Goal: Transaction & Acquisition: Book appointment/travel/reservation

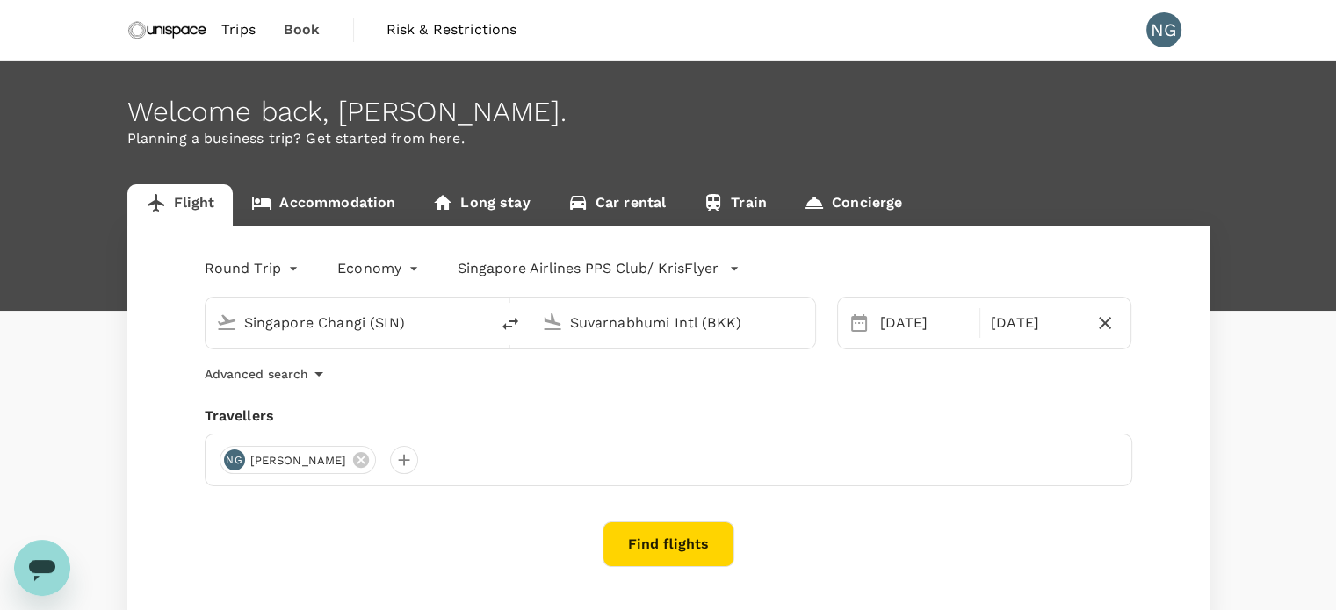
click at [732, 324] on input "Suvarnabhumi Intl (BKK)" at bounding box center [674, 322] width 208 height 27
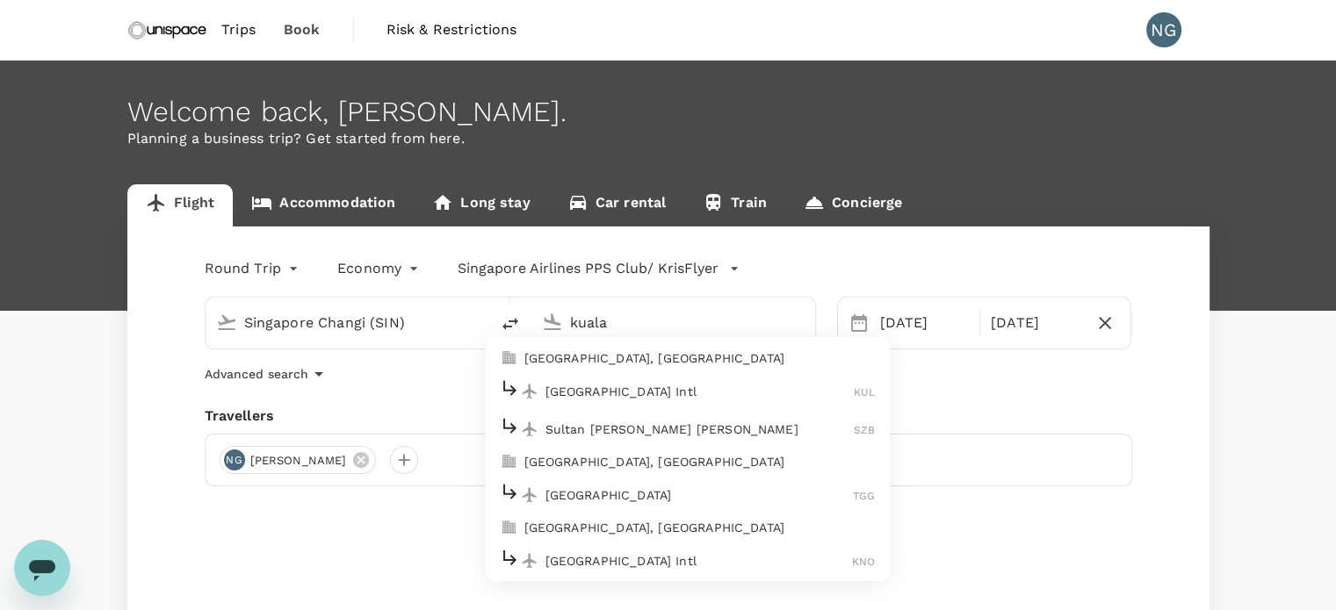
click at [699, 386] on p "[GEOGRAPHIC_DATA] Intl" at bounding box center [699, 392] width 309 height 18
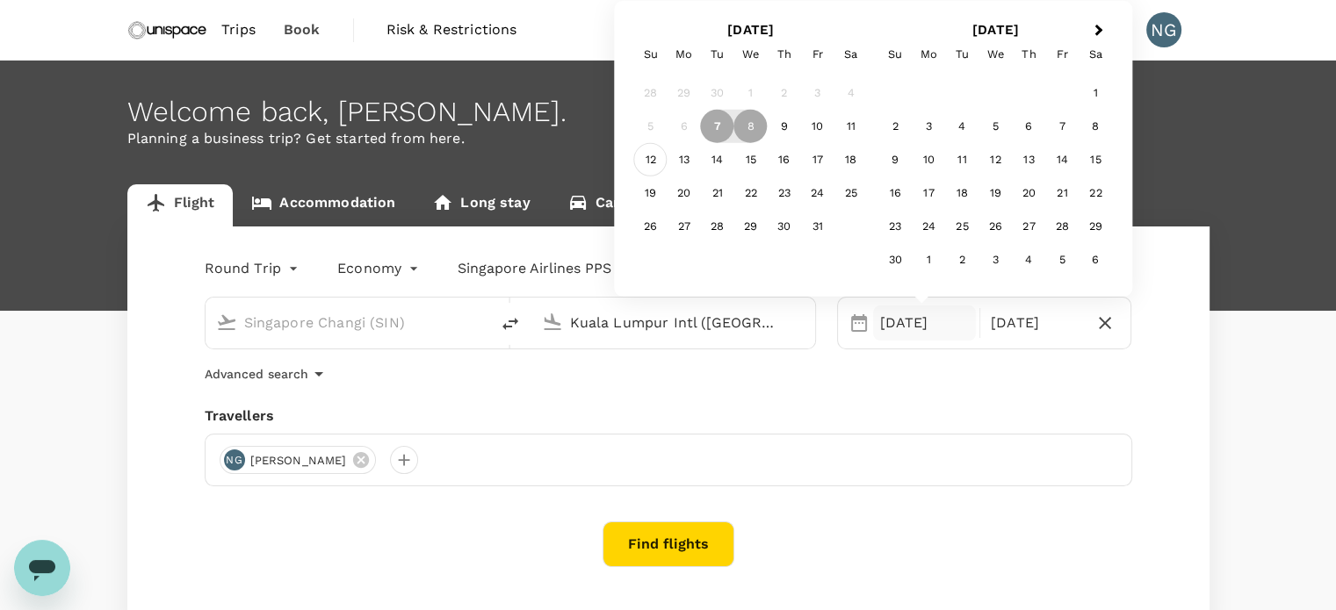
type input "Kuala Lumpur Intl ([GEOGRAPHIC_DATA])"
click at [650, 162] on div "12" at bounding box center [650, 159] width 33 height 33
click at [727, 157] on div "14" at bounding box center [717, 159] width 33 height 33
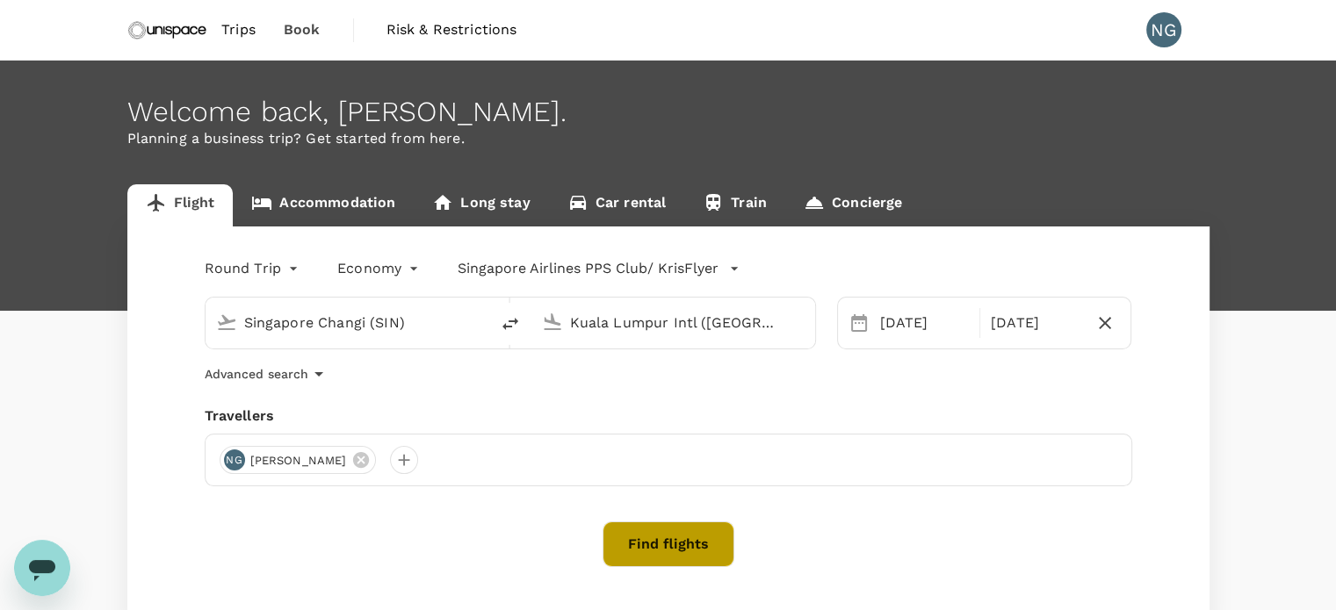
click at [697, 539] on button "Find flights" at bounding box center [668, 545] width 132 height 46
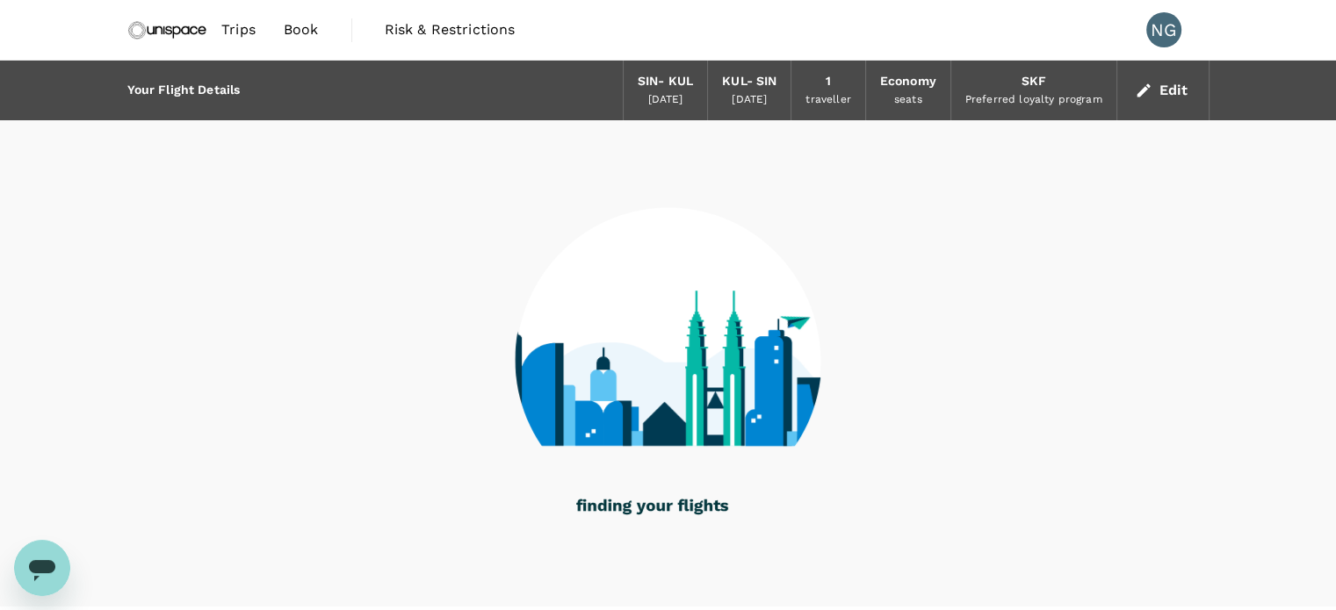
scroll to position [42, 0]
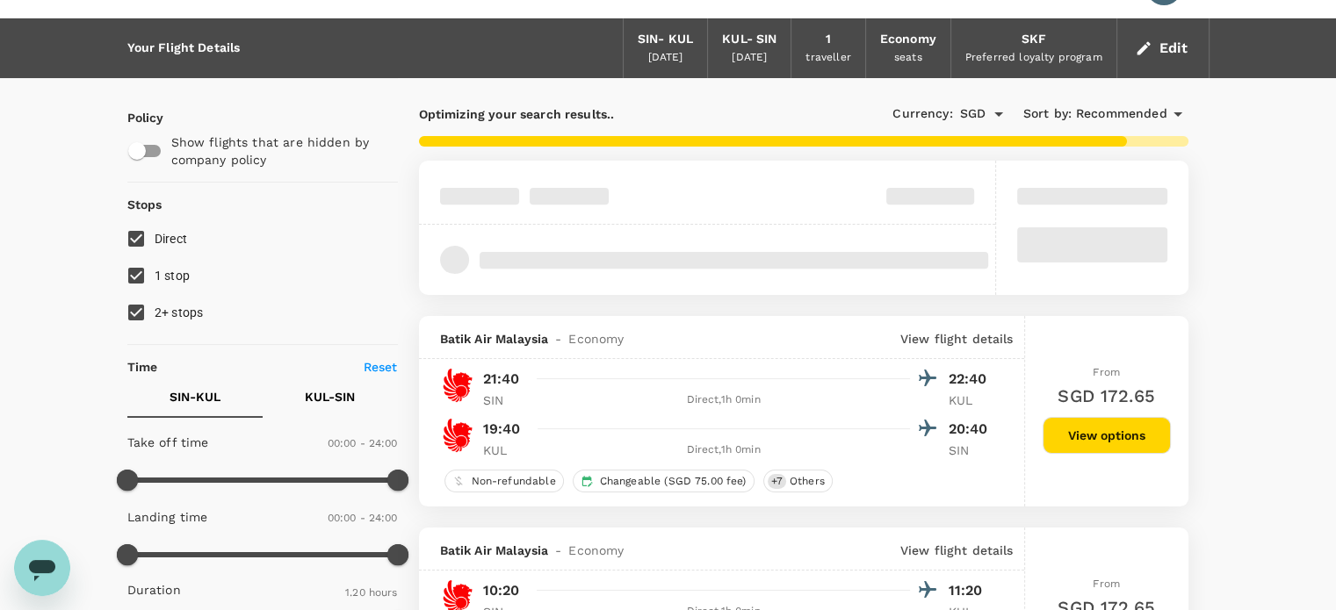
click at [141, 277] on input "1 stop" at bounding box center [136, 275] width 37 height 37
checkbox input "false"
click at [138, 299] on input "2+ stops" at bounding box center [136, 312] width 37 height 37
checkbox input "false"
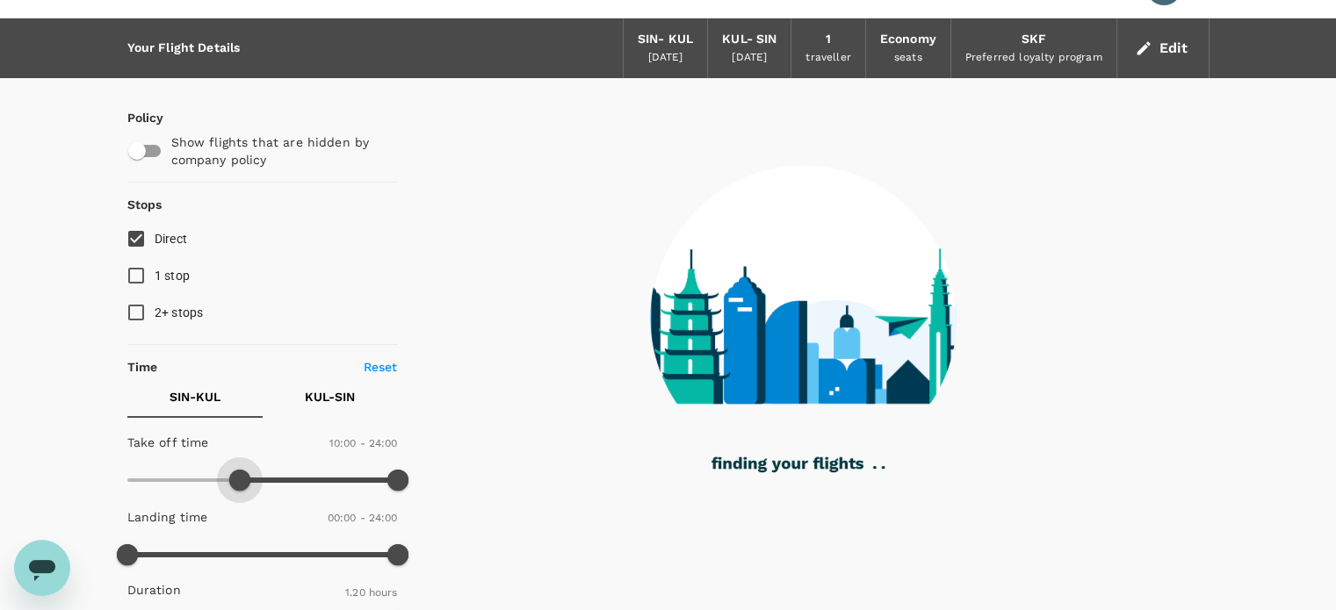
type input "570"
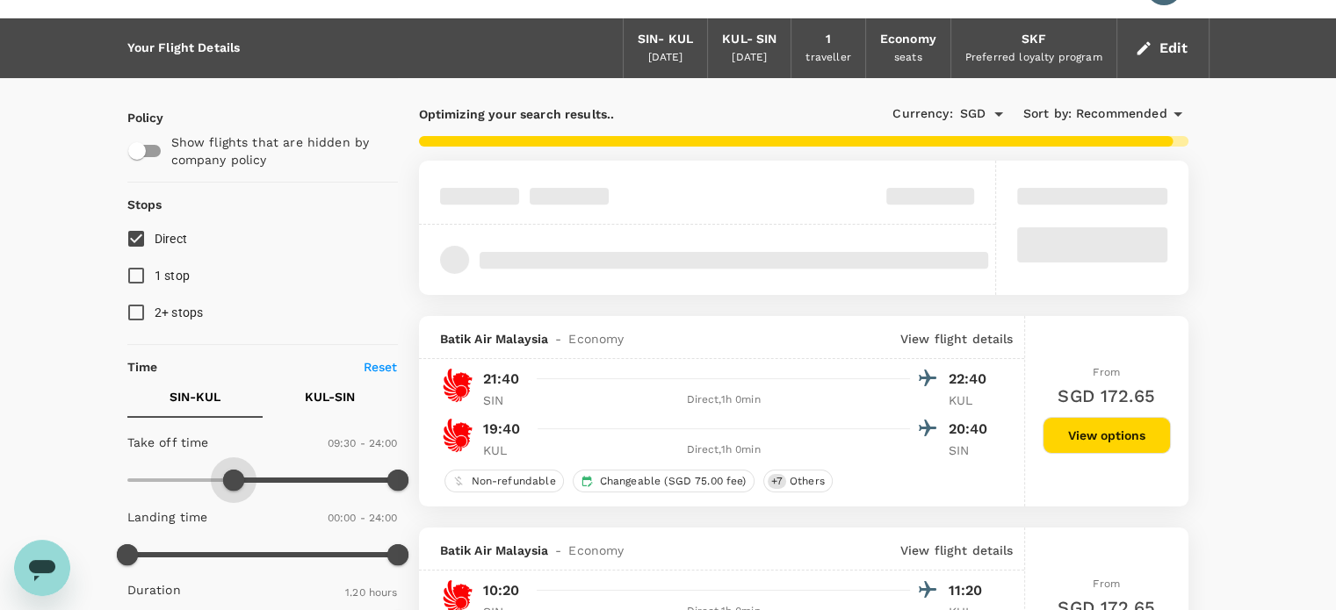
drag, startPoint x: 130, startPoint y: 478, endPoint x: 232, endPoint y: 480, distance: 101.9
click at [232, 480] on span at bounding box center [233, 480] width 21 height 21
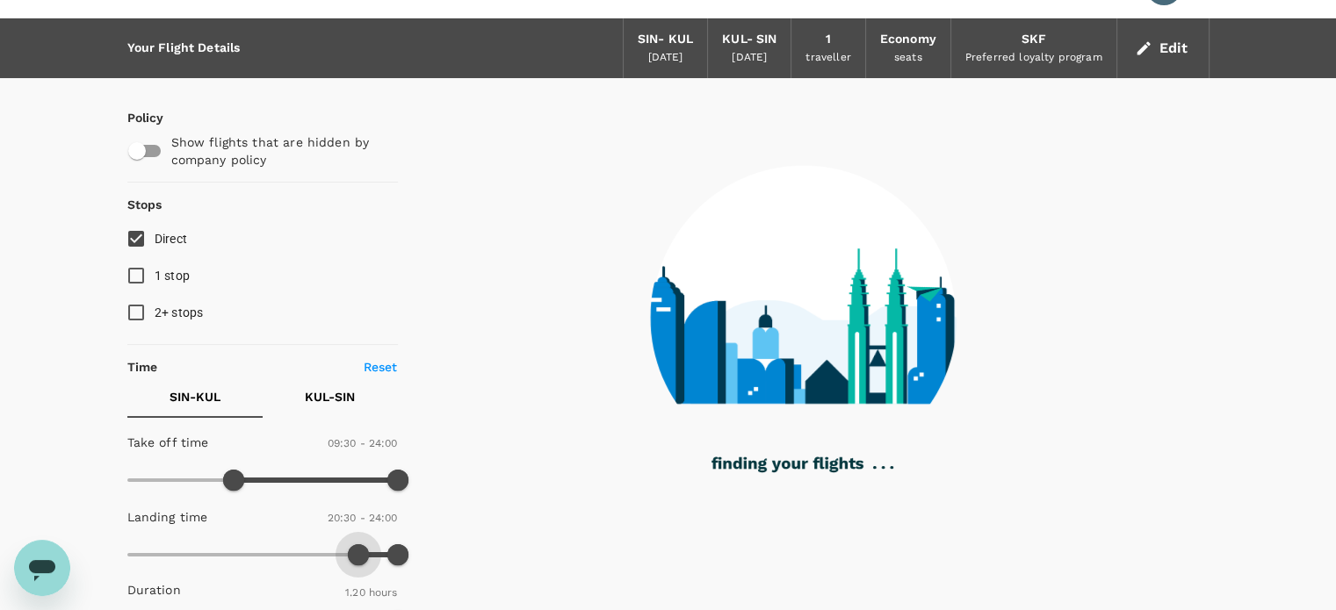
type input "1260"
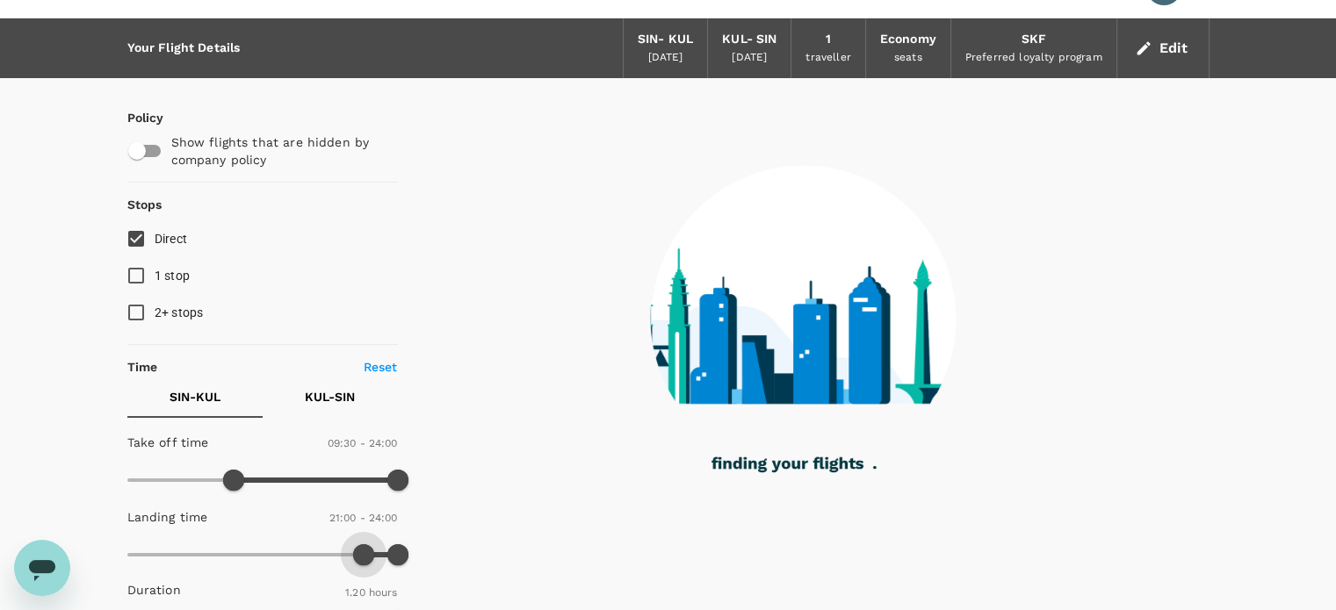
drag, startPoint x: 126, startPoint y: 559, endPoint x: 364, endPoint y: 544, distance: 237.6
click at [364, 545] on span at bounding box center [363, 555] width 21 height 21
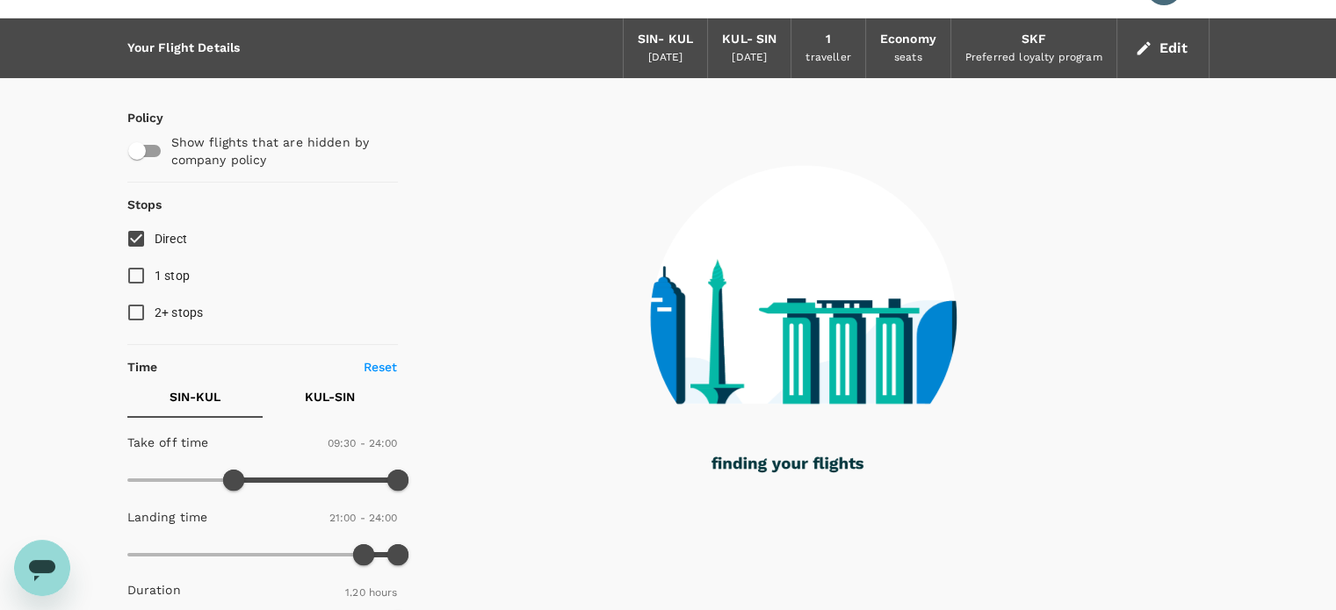
click at [314, 394] on p "KUL - SIN" at bounding box center [330, 397] width 50 height 18
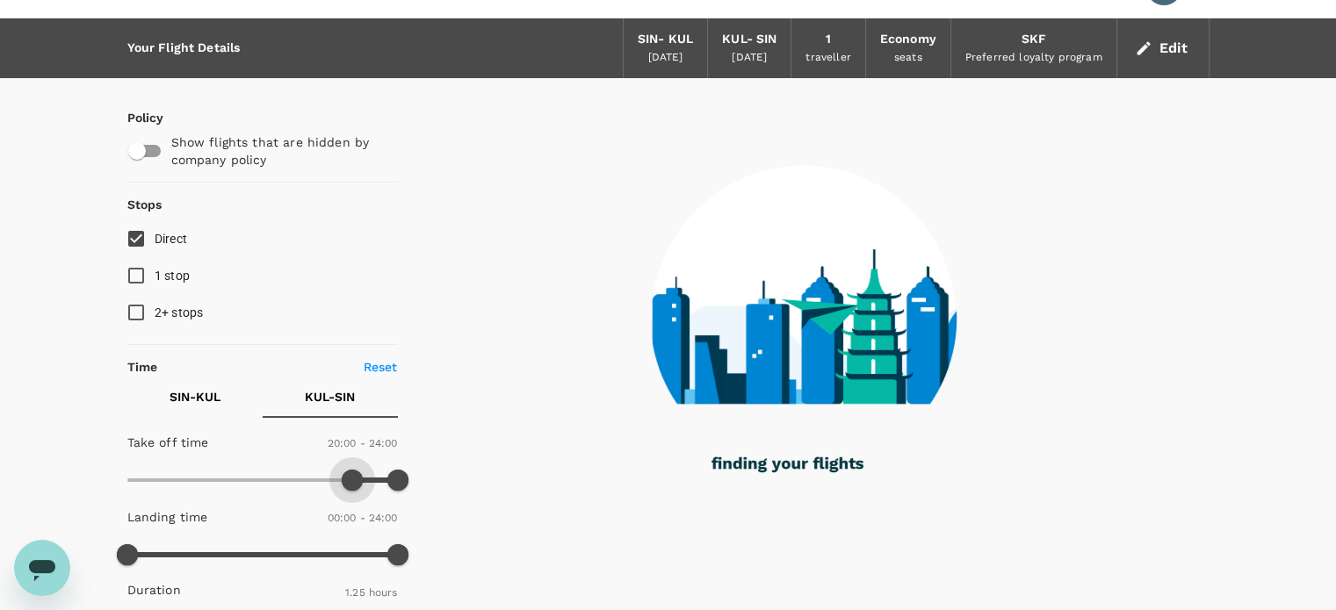
type input "1260"
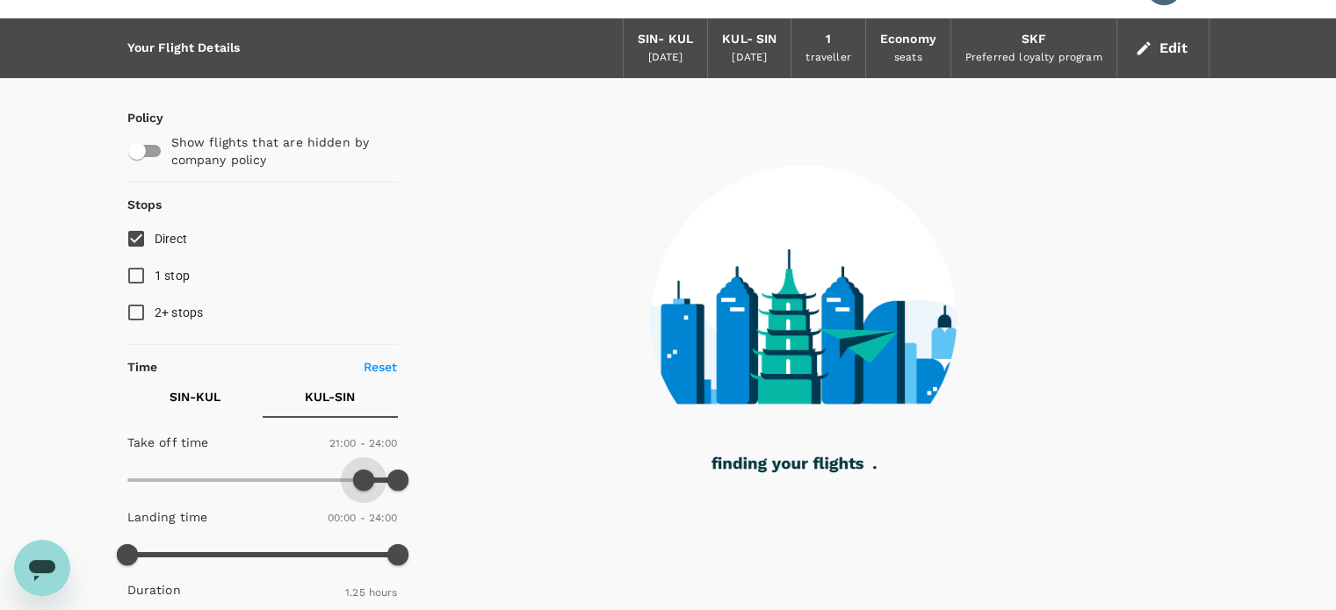
drag, startPoint x: 133, startPoint y: 486, endPoint x: 362, endPoint y: 506, distance: 230.1
click at [362, 506] on div "Take off time 21:00 - 24:00 Landing time 00:00 - 24:00 Duration 1.25 hours" at bounding box center [259, 533] width 278 height 217
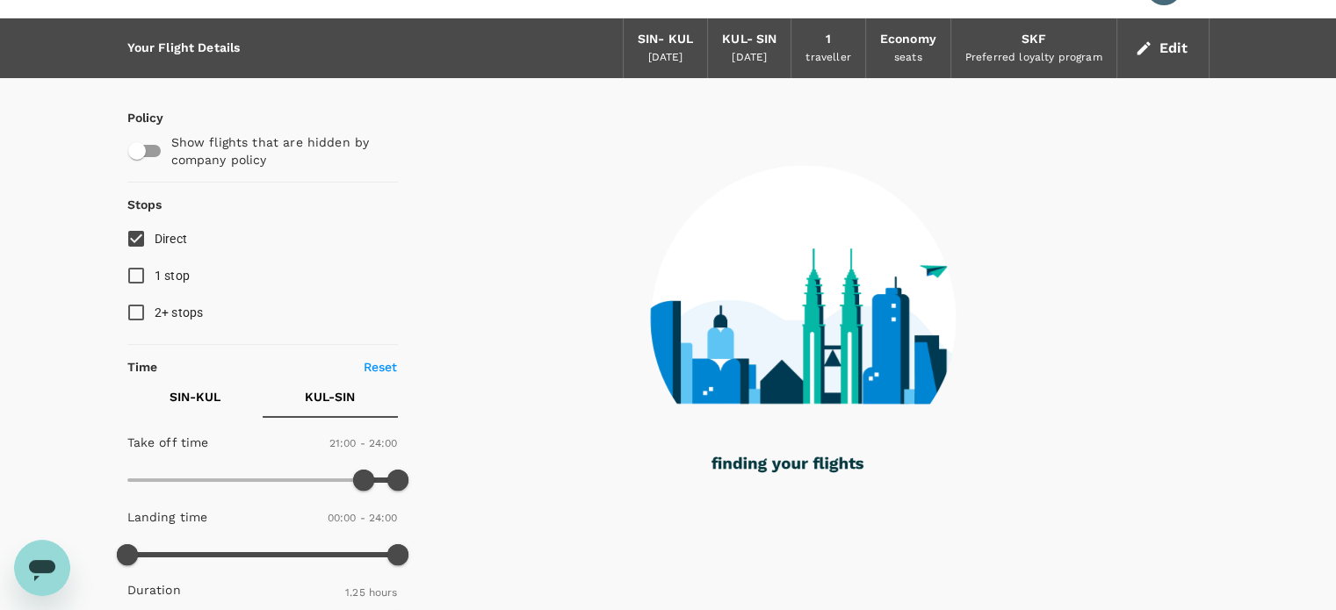
click at [198, 398] on p "SIN - KUL" at bounding box center [195, 397] width 51 height 18
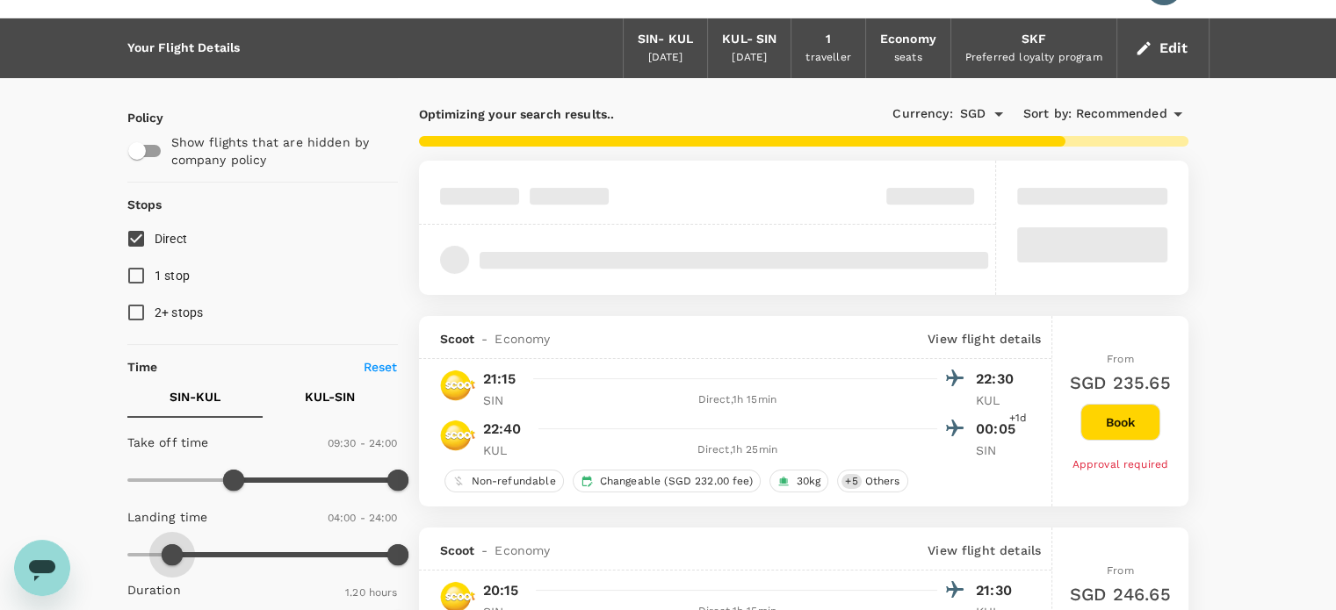
type input "30"
drag, startPoint x: 367, startPoint y: 554, endPoint x: 130, endPoint y: 537, distance: 237.8
click at [130, 545] on span at bounding box center [132, 555] width 21 height 21
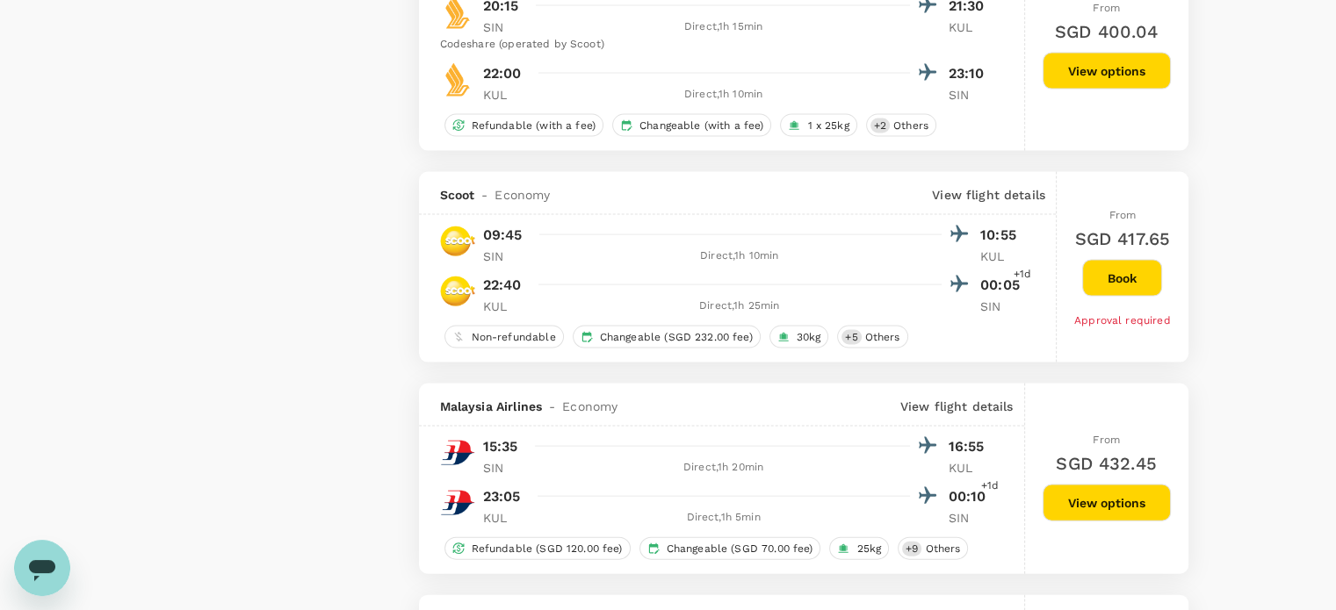
scroll to position [3689, 0]
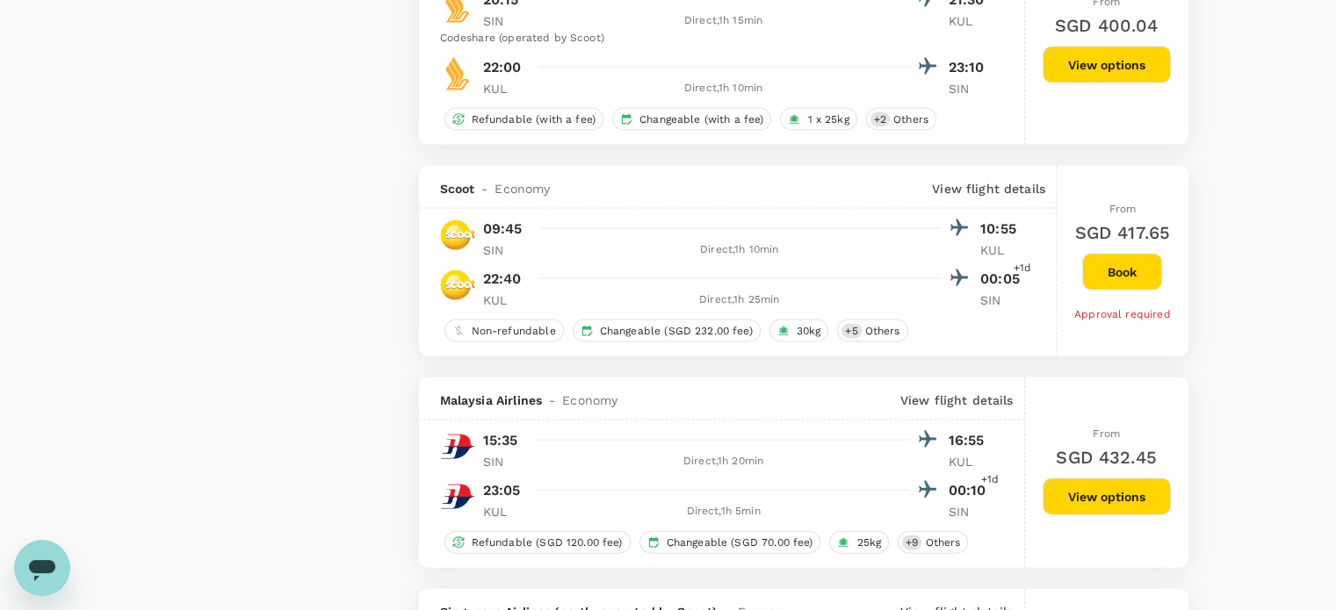
drag, startPoint x: 1335, startPoint y: 502, endPoint x: 1335, endPoint y: 554, distance: 51.8
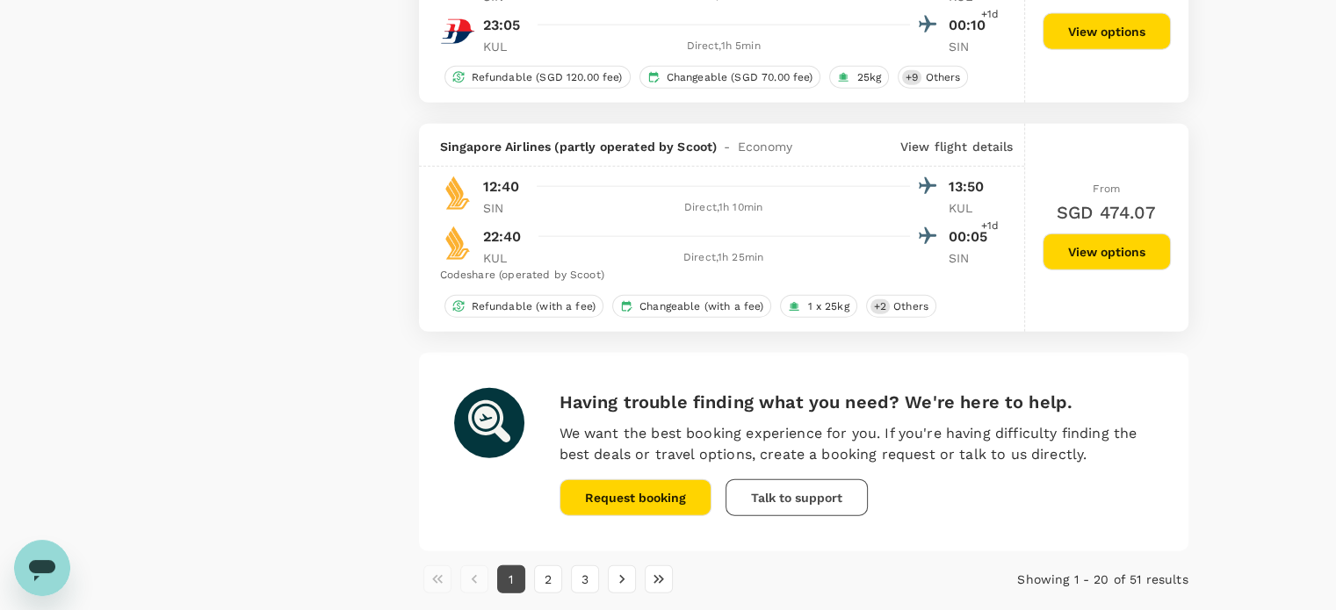
scroll to position [4243, 0]
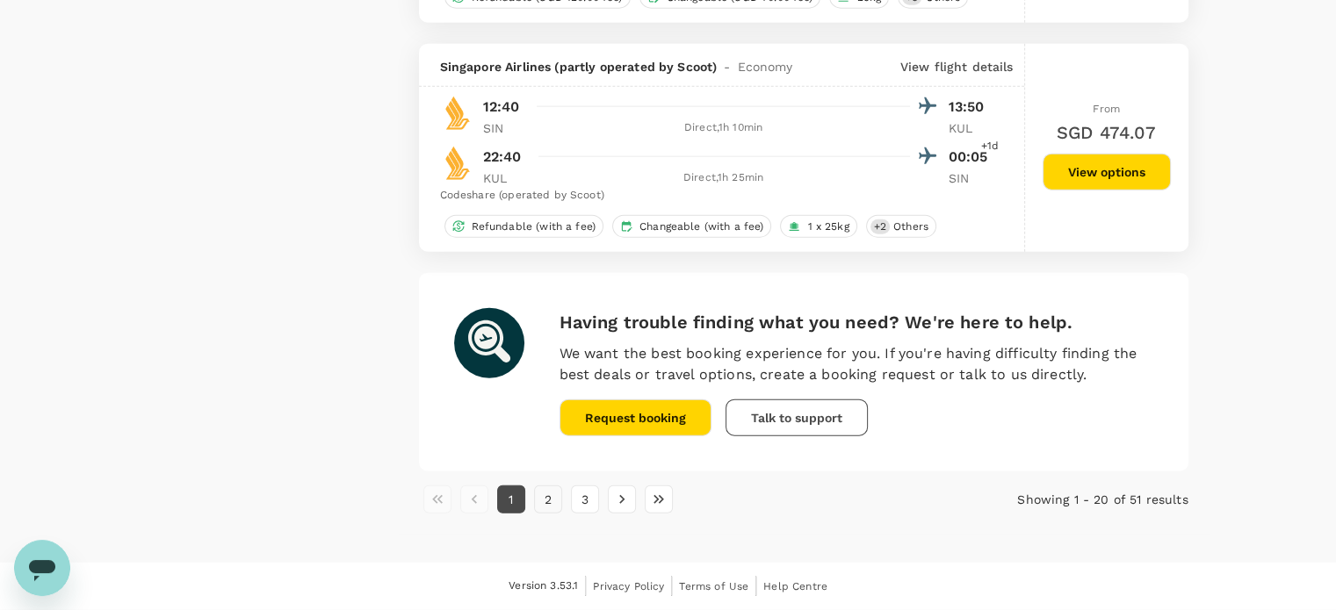
click at [551, 501] on button "2" at bounding box center [548, 500] width 28 height 28
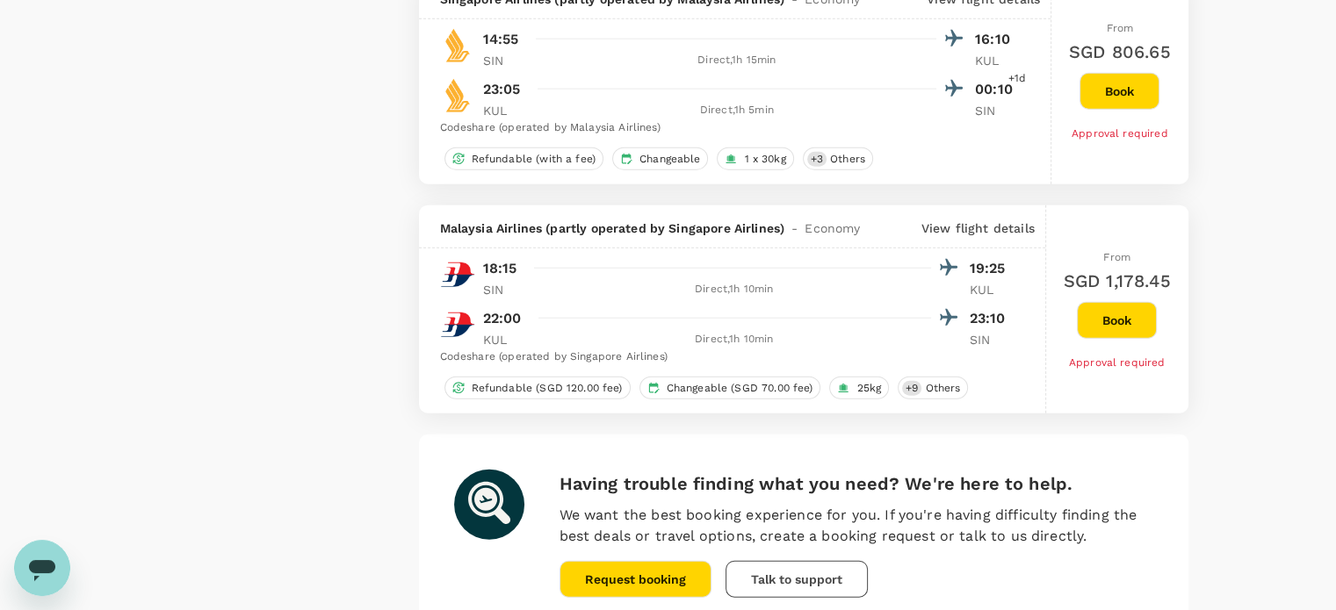
scroll to position [4452, 0]
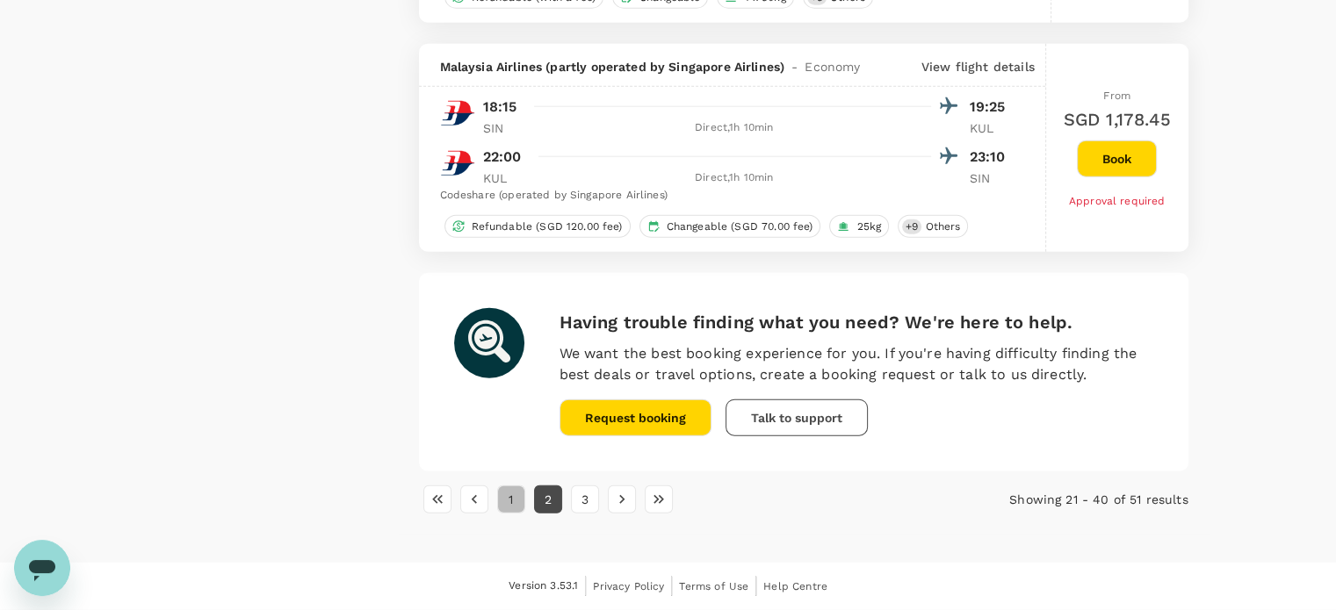
click at [506, 501] on button "1" at bounding box center [511, 500] width 28 height 28
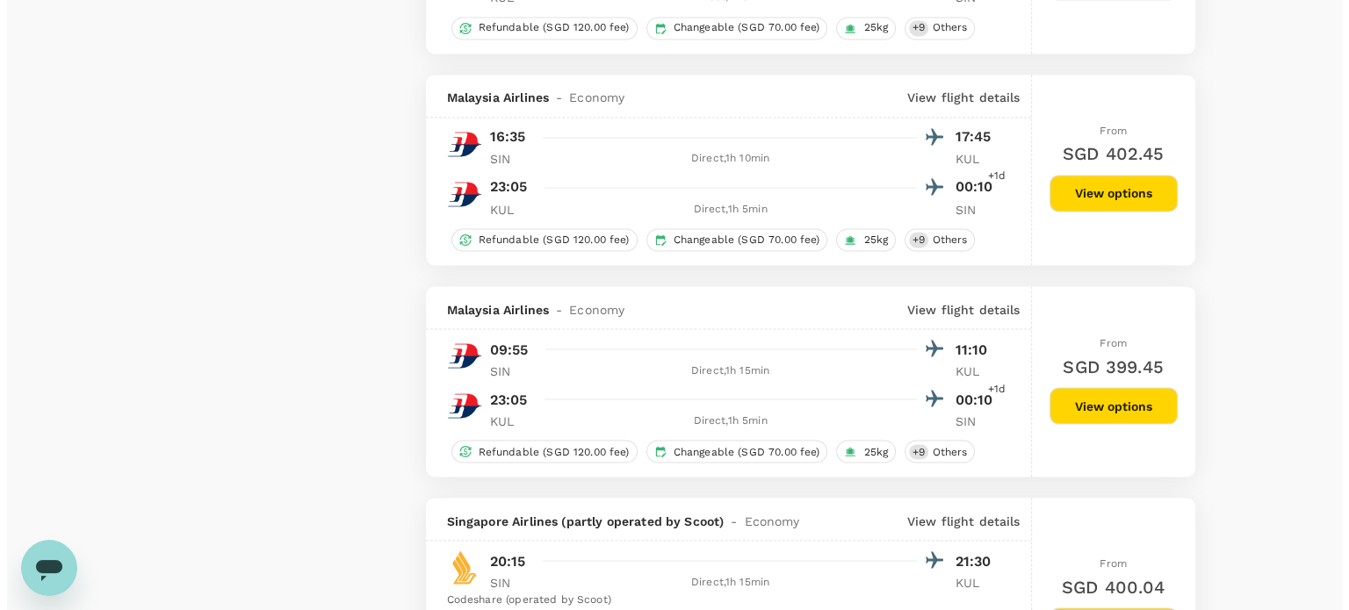
scroll to position [3139, 0]
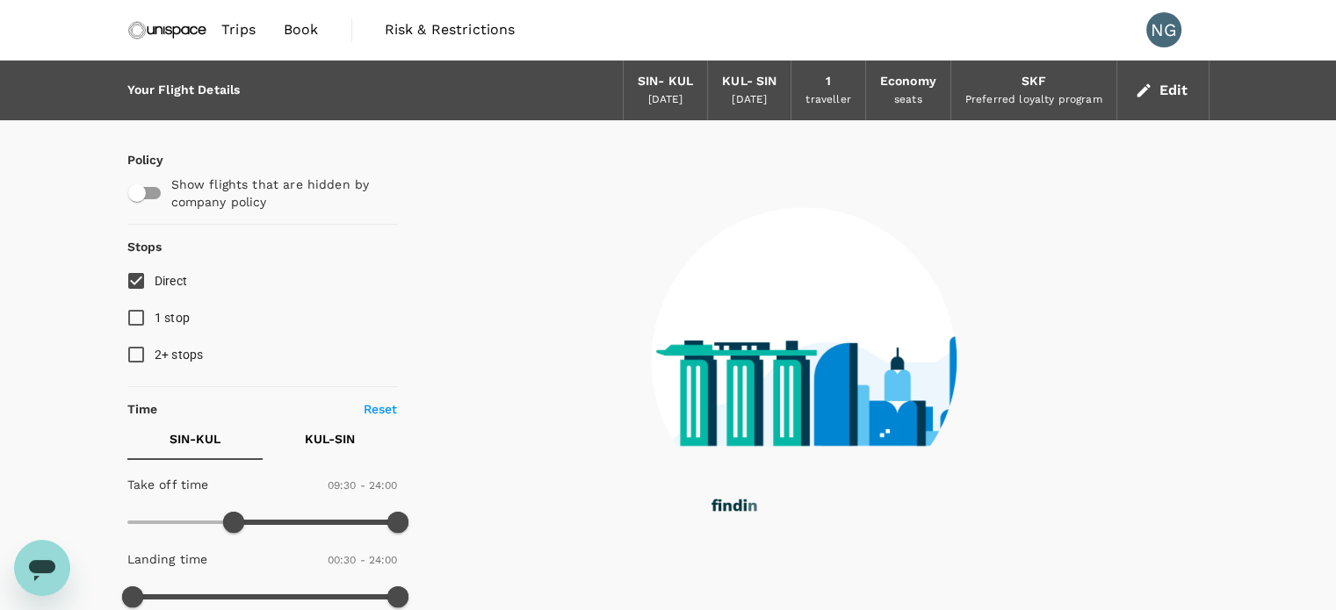
type input "80"
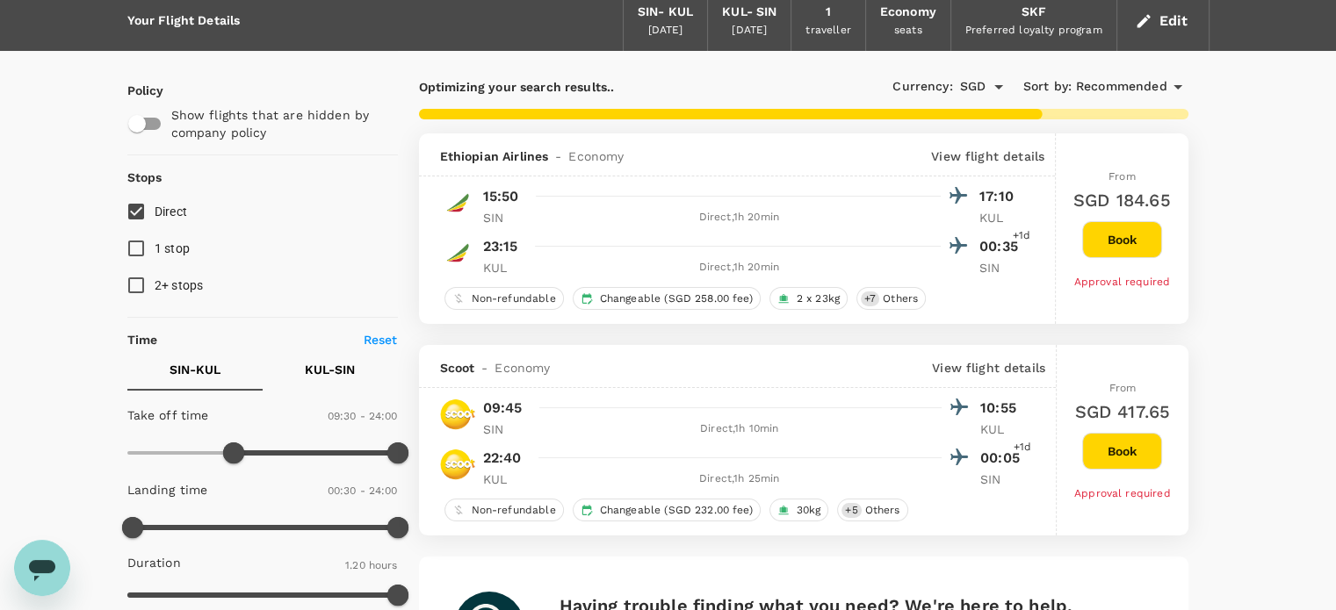
scroll to position [66, 0]
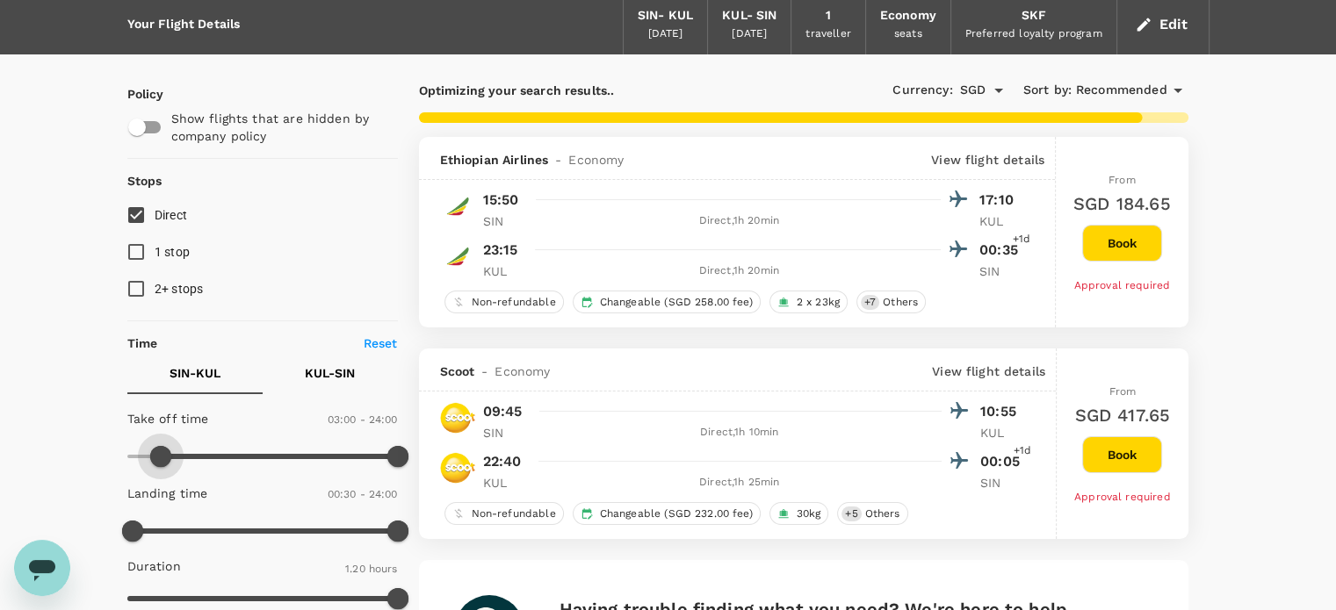
type input "0"
drag, startPoint x: 233, startPoint y: 458, endPoint x: 126, endPoint y: 459, distance: 107.2
click at [126, 459] on span at bounding box center [127, 456] width 21 height 21
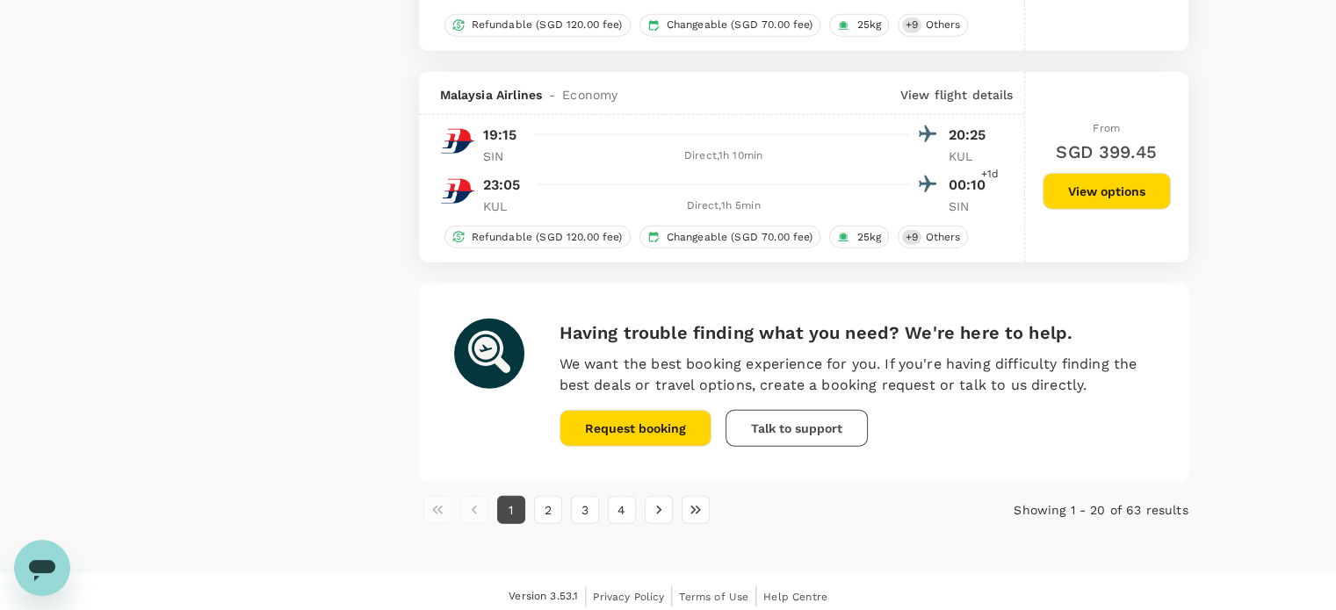
scroll to position [4230, 0]
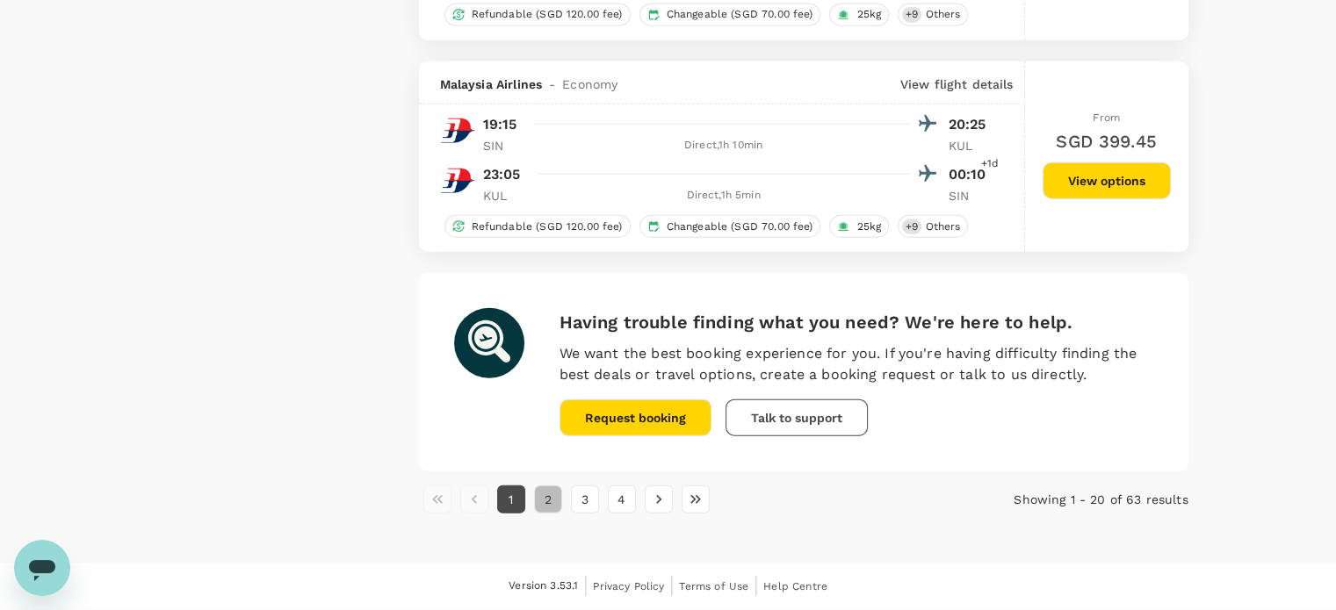
click at [553, 514] on button "2" at bounding box center [548, 500] width 28 height 28
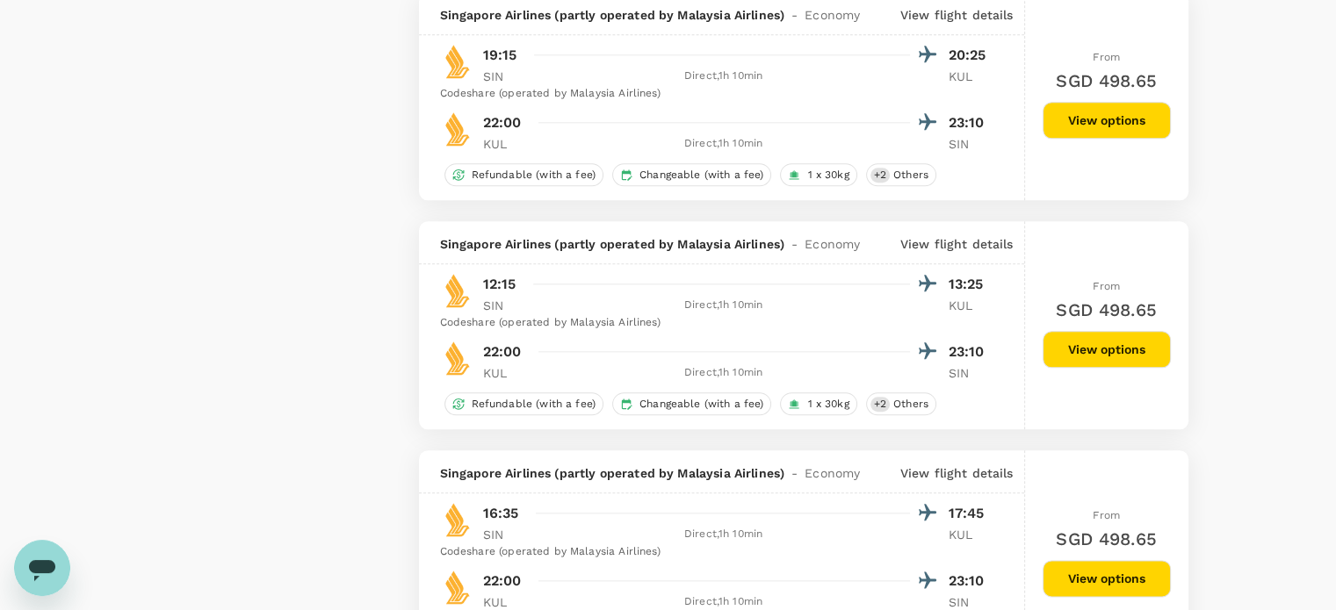
scroll to position [2054, 0]
